Goal: Find specific page/section: Find specific page/section

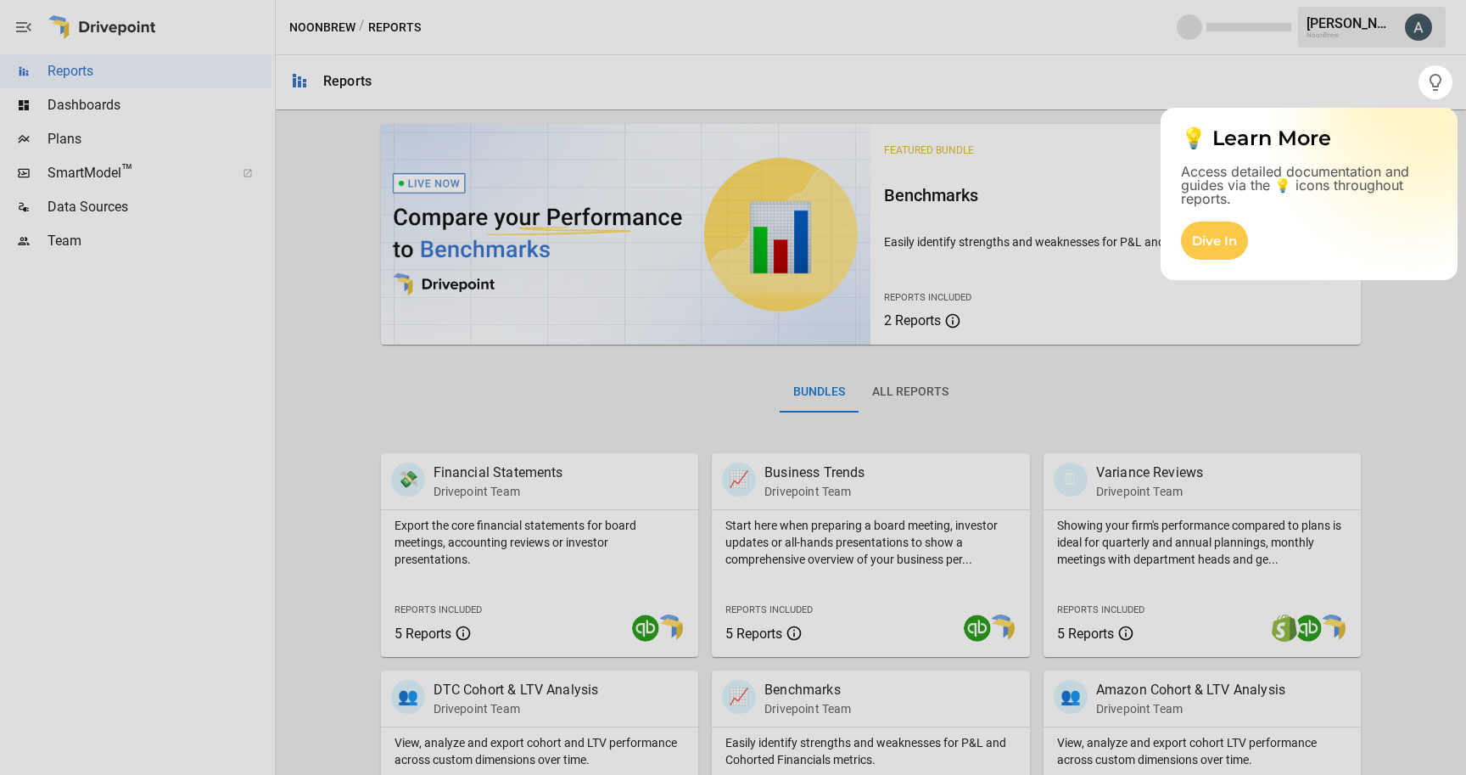
click at [115, 204] on div at bounding box center [733, 436] width 1466 height 675
click at [1183, 88] on div at bounding box center [709, 387] width 1419 height 775
click at [1217, 243] on div "Dive In" at bounding box center [1214, 240] width 67 height 38
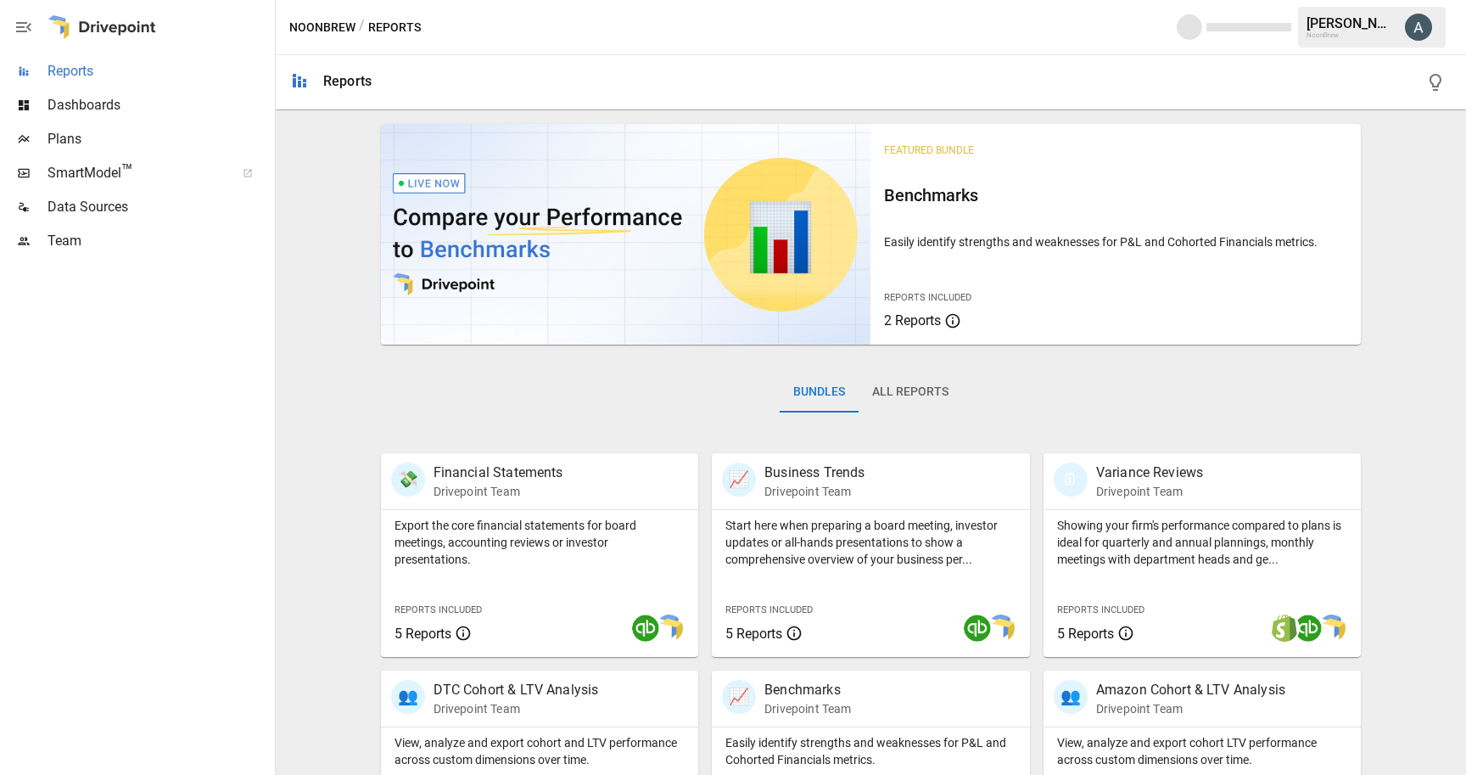
click at [90, 65] on span "Reports" at bounding box center [160, 71] width 224 height 20
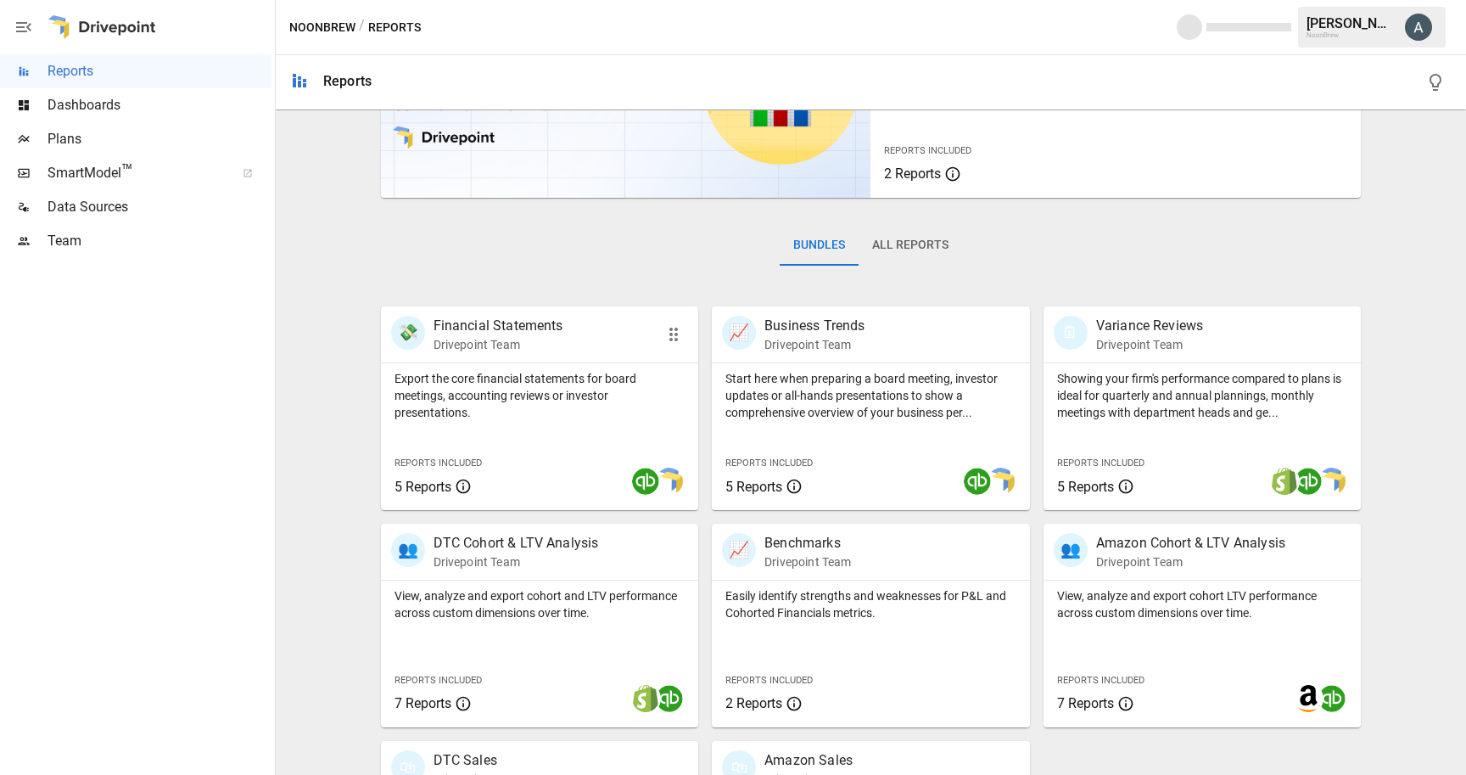
scroll to position [149, 0]
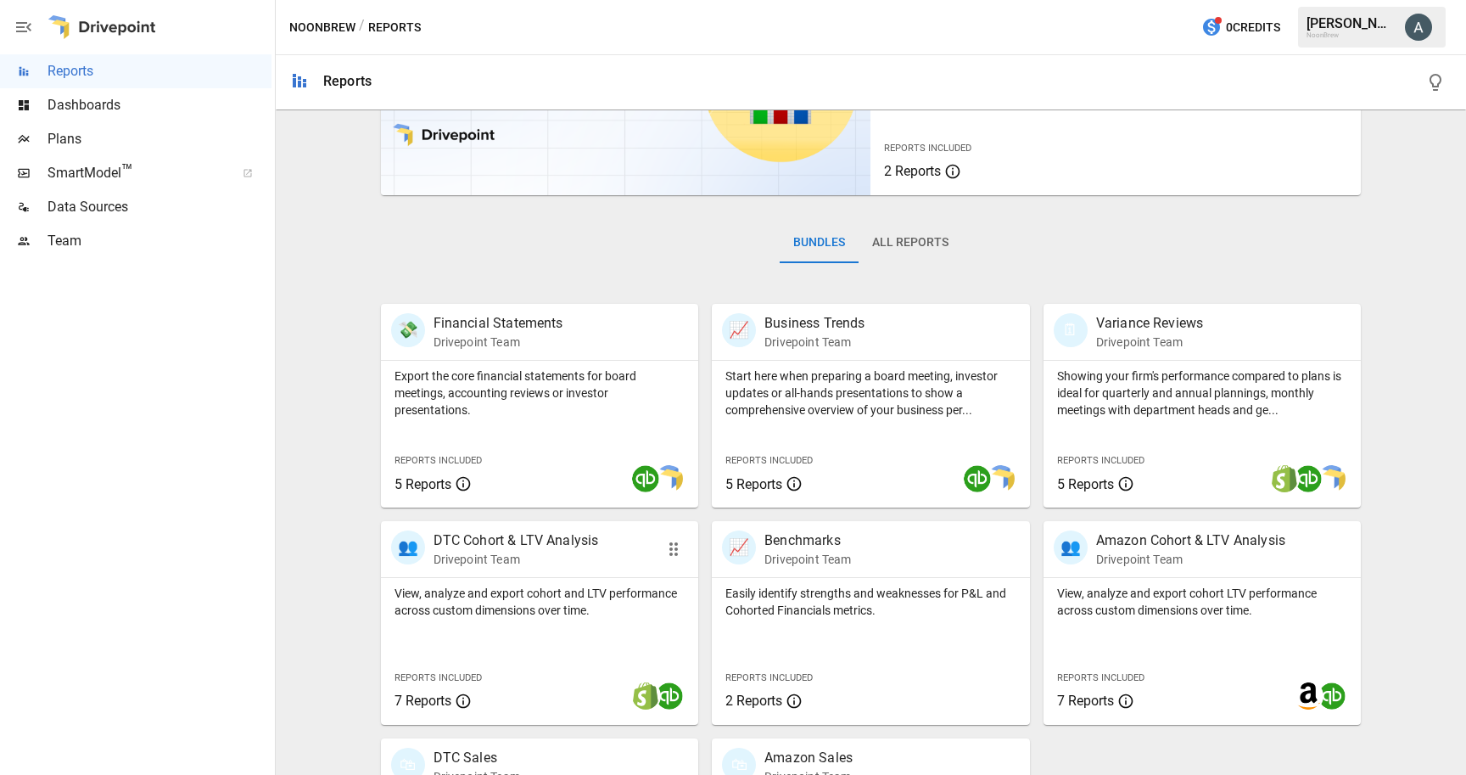
click at [521, 580] on div "View, analyze and export cohort and LTV performance across custom dimensions ov…" at bounding box center [540, 598] width 318 height 41
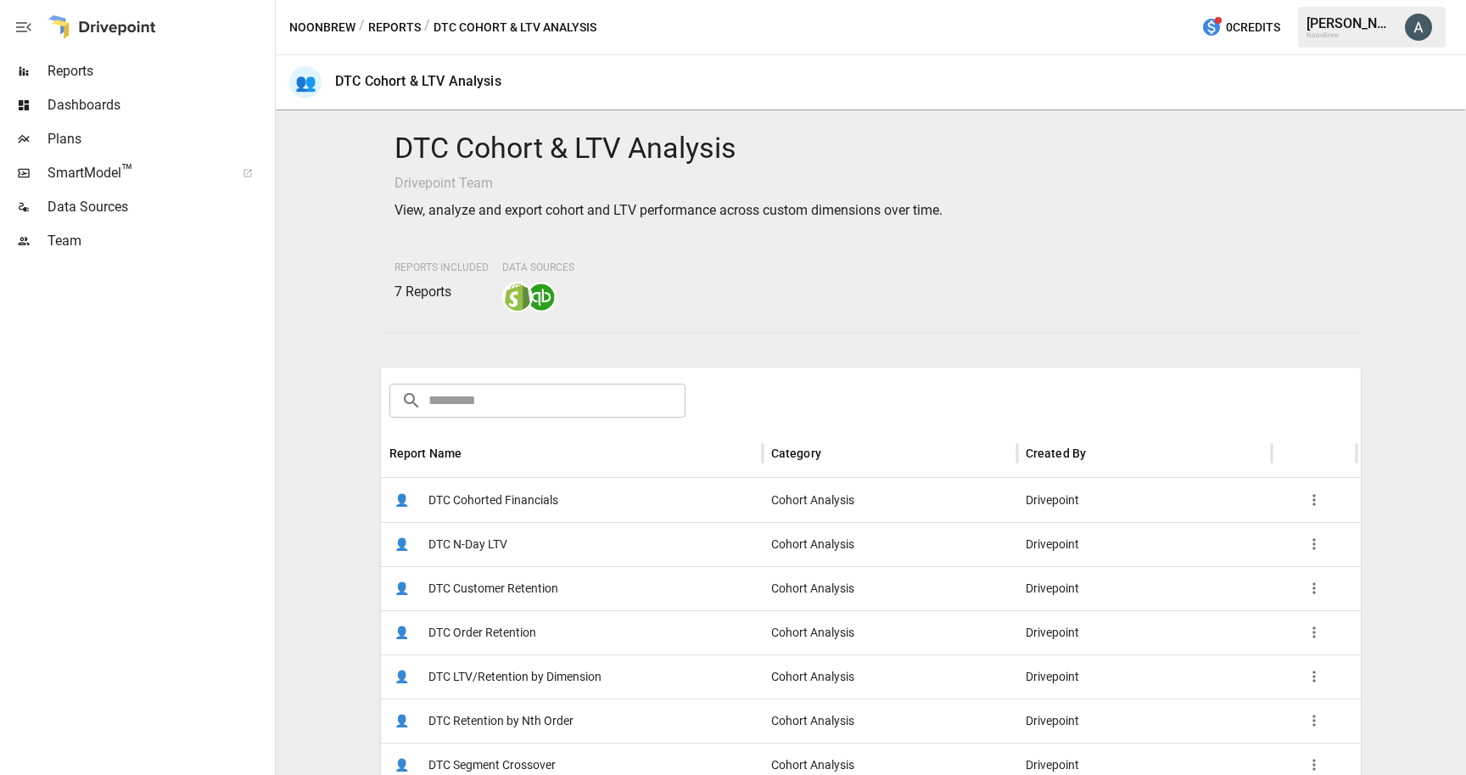
click at [83, 80] on span "Reports" at bounding box center [160, 71] width 224 height 20
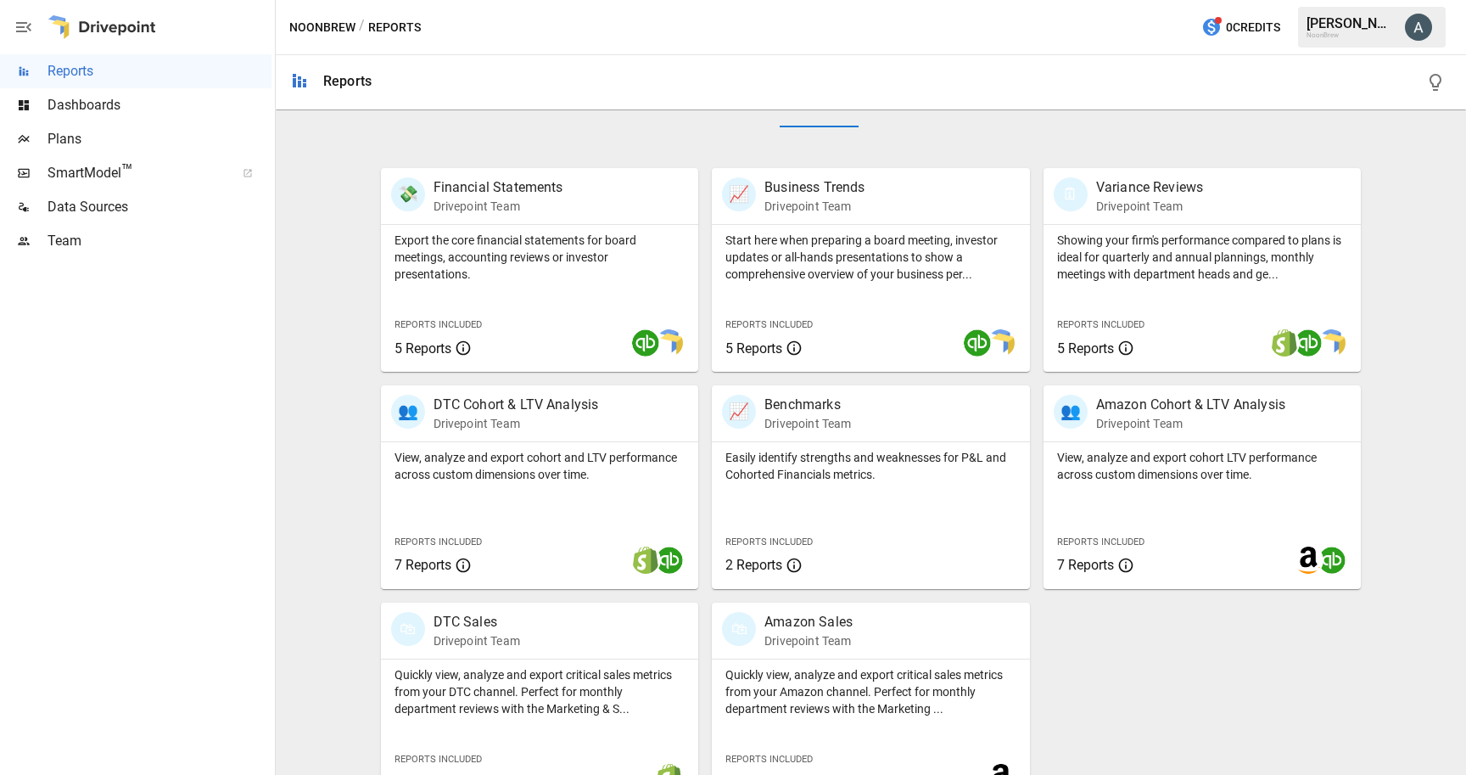
scroll to position [300, 0]
